Goal: Task Accomplishment & Management: Use online tool/utility

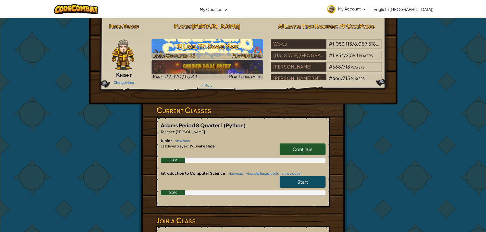
click at [256, 42] on h3 "JR Level 19: Snake Maze" at bounding box center [207, 46] width 111 height 11
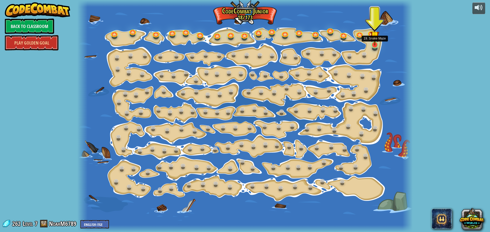
click at [374, 43] on img at bounding box center [374, 36] width 9 height 20
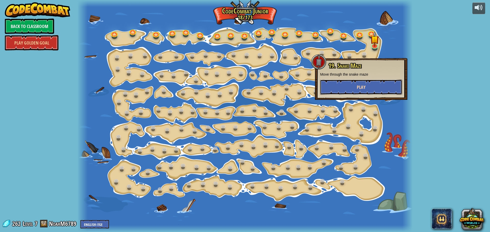
click at [358, 88] on span "Play" at bounding box center [361, 87] width 9 height 6
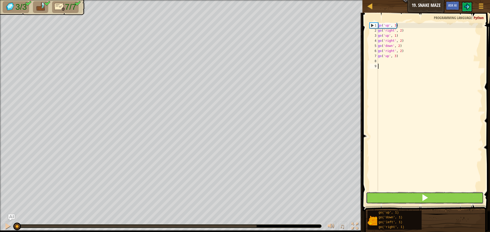
click at [399, 203] on button at bounding box center [425, 198] width 118 height 12
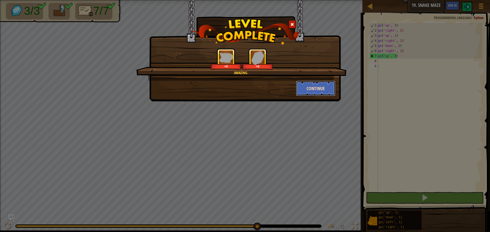
click at [319, 89] on button "Continue" at bounding box center [316, 88] width 40 height 15
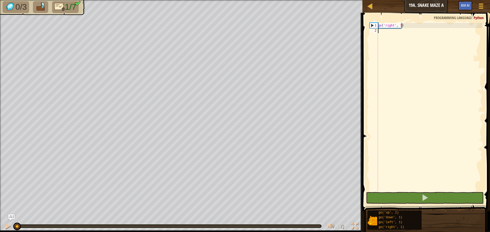
click at [387, 32] on div "go ( 'right' , 3 )" at bounding box center [429, 112] width 105 height 179
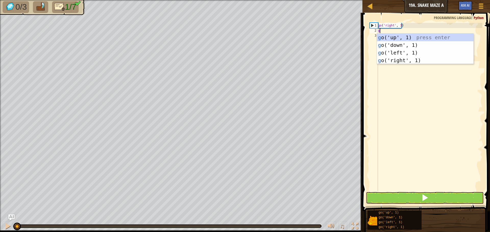
type textarea "go"
click at [400, 39] on div "go ('up', 1) press enter go ('down', 1) press enter go ('left', 1) press enter …" at bounding box center [425, 57] width 96 height 46
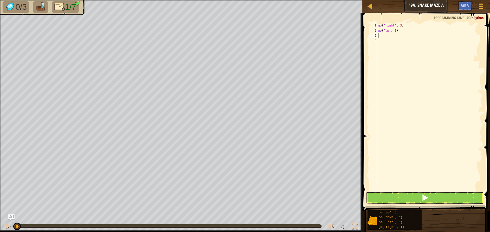
click at [394, 32] on div "go ( 'right' , 3 ) go ( 'up' , 1 )" at bounding box center [429, 112] width 105 height 179
type textarea "go('up', 2)"
click at [390, 38] on div "go ( 'right' , 3 ) go ( 'up' , 2 )" at bounding box center [429, 112] width 105 height 179
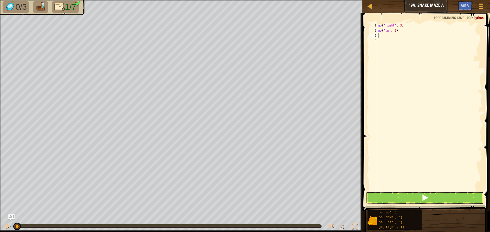
type textarea "g"
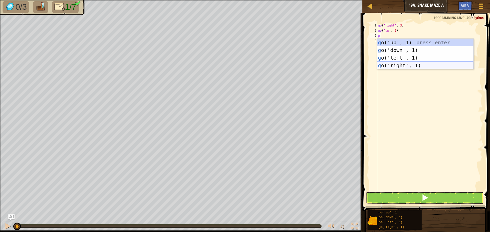
click at [412, 65] on div "g o('up', 1) press enter g o('down', 1) press enter g o('left', 1) press enter …" at bounding box center [425, 62] width 96 height 46
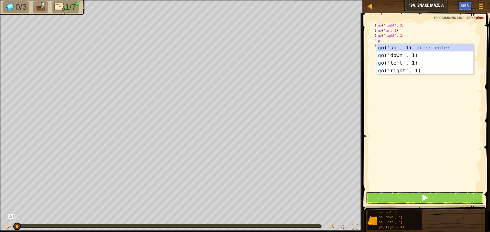
type textarea "go"
click at [404, 47] on div "go ('up', 1) press enter go ('down', 1) press enter go ('left', 1) press enter …" at bounding box center [425, 67] width 96 height 46
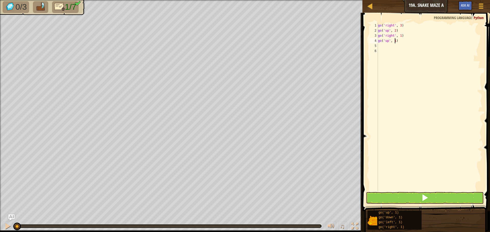
click at [394, 39] on div "go ( 'right' , 3 ) go ( 'up' , 2 ) go ( 'right' , 1 ) go ( 'up' , 1 )" at bounding box center [429, 112] width 105 height 179
type textarea "go('up', 2)"
drag, startPoint x: 409, startPoint y: 96, endPoint x: 403, endPoint y: 95, distance: 5.8
click at [406, 96] on div "go ( 'right' , 3 ) go ( 'up' , 2 ) go ( 'right' , 1 ) go ( 'up' , 2 )" at bounding box center [429, 112] width 105 height 179
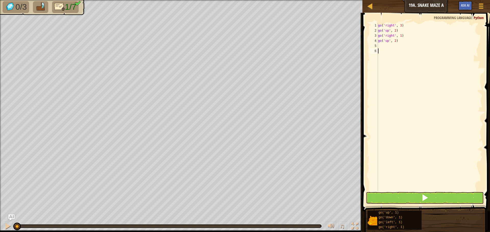
scroll to position [2, 0]
drag, startPoint x: 380, startPoint y: 45, endPoint x: 385, endPoint y: 46, distance: 5.1
click at [381, 45] on div "go ( 'right' , 3 ) go ( 'up' , 2 ) go ( 'right' , 1 ) go ( 'up' , 2 )" at bounding box center [429, 112] width 105 height 179
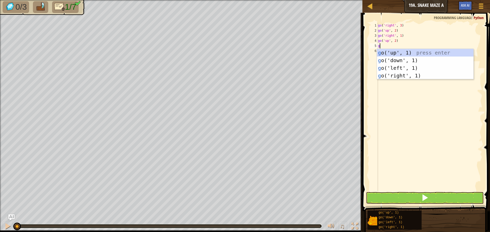
type textarea "go"
click at [406, 70] on div "go ('up', 1) press enter go ('down', 1) press enter go ('left', 1) press enter …" at bounding box center [425, 72] width 96 height 46
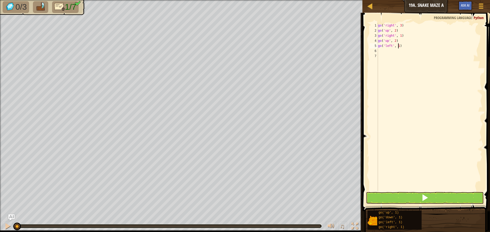
click at [398, 47] on div "go ( 'right' , 3 ) go ( 'up' , 2 ) go ( 'right' , 1 ) go ( 'up' , 2 ) go ( 'lef…" at bounding box center [429, 112] width 105 height 179
type textarea "go('left', 2)"
click at [383, 52] on div "go ( 'right' , 3 ) go ( 'up' , 2 ) go ( 'right' , 1 ) go ( 'up' , 2 ) go ( 'lef…" at bounding box center [429, 112] width 105 height 179
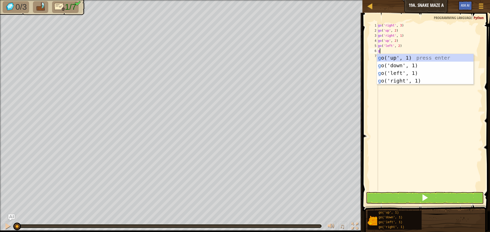
type textarea "go"
click at [398, 60] on div "go ('up', 1) press enter go ('down', 1) press enter go ('left', 1) press enter …" at bounding box center [425, 77] width 96 height 46
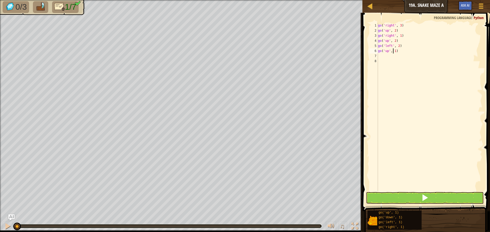
click at [394, 52] on div "go ( 'right' , 3 ) go ( 'up' , 2 ) go ( 'right' , 1 ) go ( 'up' , 2 ) go ( 'lef…" at bounding box center [429, 112] width 105 height 179
click at [394, 53] on div "go ( 'right' , 3 ) go ( 'up' , 2 ) go ( 'right' , 1 ) go ( 'up' , 2 ) go ( 'lef…" at bounding box center [429, 112] width 105 height 179
click at [394, 53] on div "go ( 'right' , 3 ) go ( 'up' , 2 ) go ( 'right' , 1 ) go ( 'up' , 2 ) go ( 'lef…" at bounding box center [429, 107] width 105 height 168
click at [395, 52] on div "go ( 'right' , 3 ) go ( 'up' , 2 ) go ( 'right' , 1 ) go ( 'up' , 2 ) go ( 'lef…" at bounding box center [429, 112] width 105 height 179
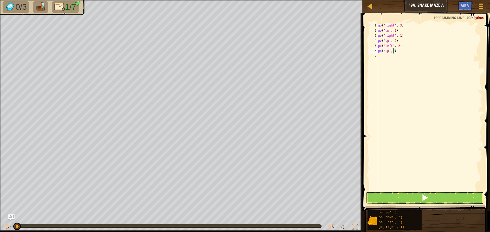
type textarea "go('up', 2)"
click at [383, 57] on div "go ( 'right' , 3 ) go ( 'up' , 2 ) go ( 'right' , 1 ) go ( 'up' , 2 ) go ( 'lef…" at bounding box center [429, 112] width 105 height 179
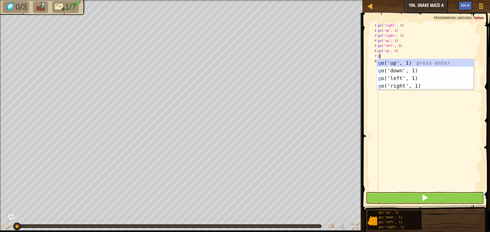
type textarea "go"
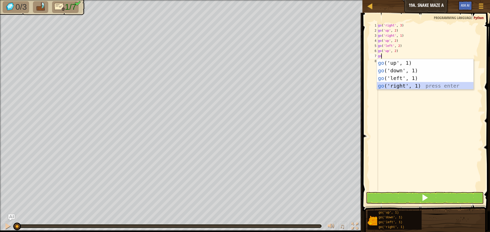
click at [408, 85] on div "go ('up', 1) press enter go ('down', 1) press enter go ('left', 1) press enter …" at bounding box center [425, 82] width 96 height 46
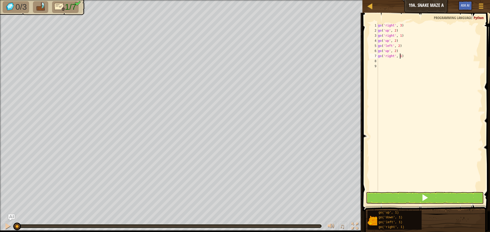
click at [400, 56] on div "go ( 'right' , 3 ) go ( 'up' , 2 ) go ( 'right' , 1 ) go ( 'up' , 2 ) go ( 'lef…" at bounding box center [429, 112] width 105 height 179
type textarea "go('right', 3)"
click at [396, 196] on button at bounding box center [425, 198] width 118 height 12
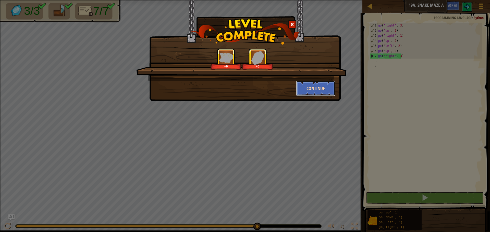
click at [317, 94] on button "Continue" at bounding box center [316, 88] width 40 height 15
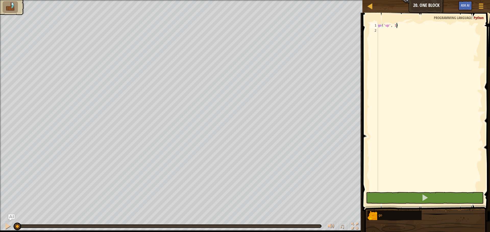
click at [395, 26] on div "go ( 'up' , 1 )" at bounding box center [429, 112] width 105 height 179
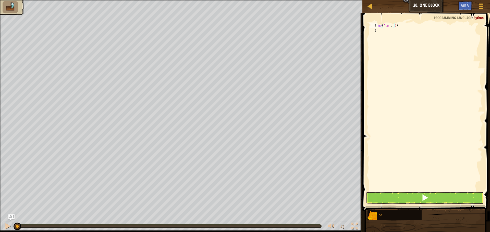
scroll to position [2, 1]
type textarea "go('up', 2)"
click at [383, 30] on div "go ( 'up' , 2 )" at bounding box center [429, 112] width 105 height 179
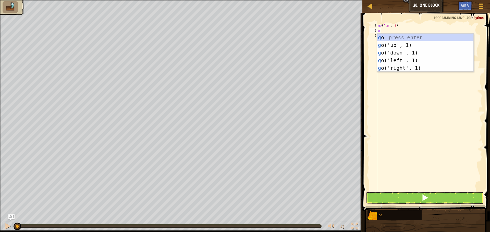
type textarea "go"
drag, startPoint x: 405, startPoint y: 60, endPoint x: 402, endPoint y: 56, distance: 4.6
click at [404, 60] on div "go press enter go ('up', 1) press enter go ('down', 1) press enter go ('left', …" at bounding box center [425, 61] width 96 height 54
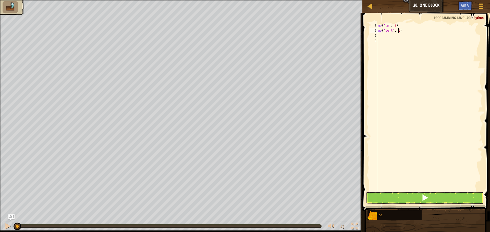
click at [398, 32] on div "go ( 'up' , 2 ) go ( 'left' , 1 )" at bounding box center [429, 112] width 105 height 179
type textarea "go('left', 3)"
click at [383, 36] on div "go ( 'up' , 2 ) go ( 'left' , 3 )" at bounding box center [429, 112] width 105 height 179
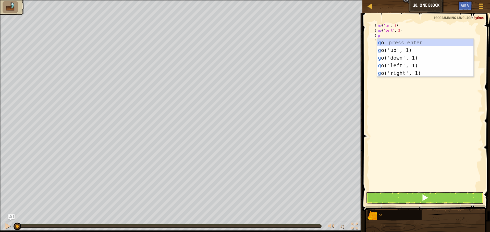
type textarea "go"
click at [403, 59] on div "go press enter go ('up', 1) press enter go ('down', 1) press enter go ('left', …" at bounding box center [425, 66] width 96 height 54
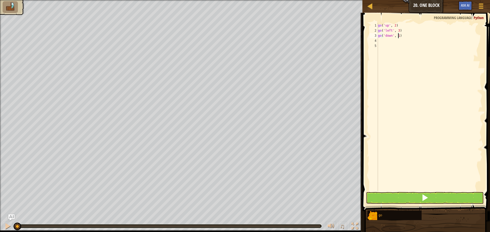
click at [398, 35] on div "go ( 'up' , 2 ) go ( 'left' , 3 ) go ( 'down' , 1 )" at bounding box center [429, 112] width 105 height 179
type textarea "go('down', 2)"
click at [381, 41] on div "go ( 'up' , 2 ) go ( 'left' , 3 ) go ( 'down' , 2 )" at bounding box center [429, 112] width 105 height 179
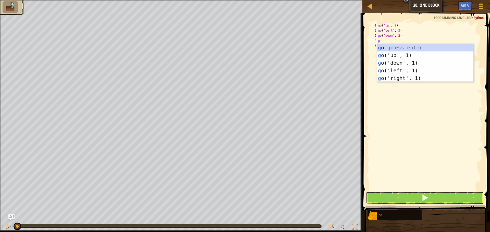
type textarea "go"
click at [408, 77] on div "go press enter go ('up', 1) press enter go ('down', 1) press enter go ('left', …" at bounding box center [425, 71] width 96 height 54
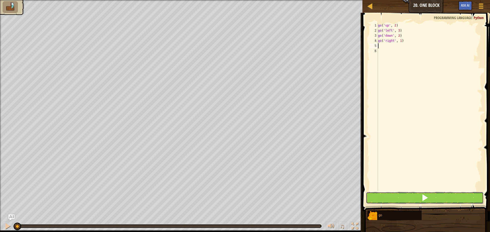
drag, startPoint x: 421, startPoint y: 200, endPoint x: 413, endPoint y: 199, distance: 8.2
click at [420, 200] on button at bounding box center [425, 198] width 118 height 12
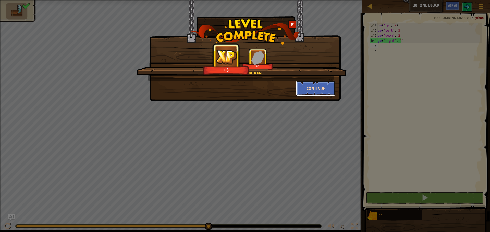
click at [325, 87] on button "Continue" at bounding box center [316, 88] width 40 height 15
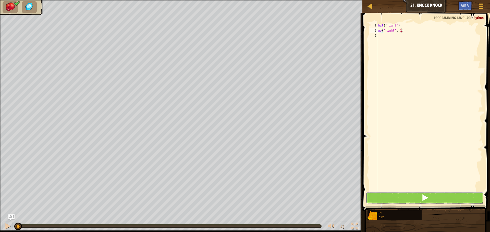
click at [403, 201] on button at bounding box center [425, 198] width 118 height 12
